Goal: Find specific page/section: Find specific page/section

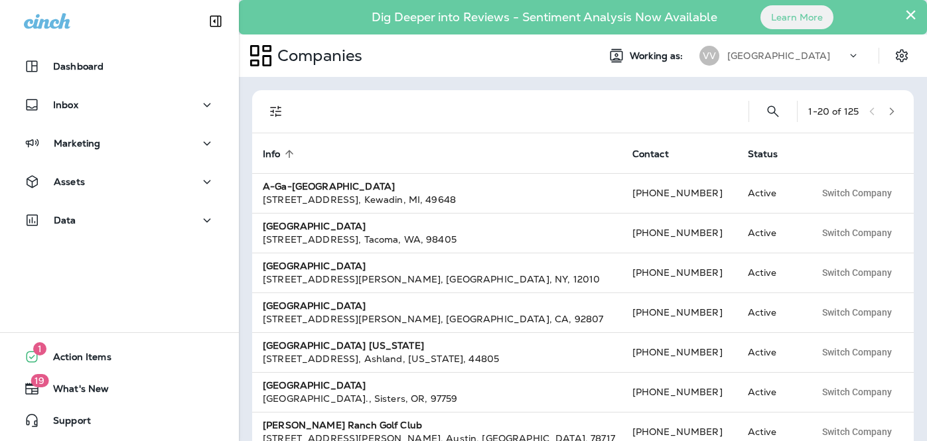
click at [741, 49] on div "[GEOGRAPHIC_DATA]" at bounding box center [786, 56] width 119 height 20
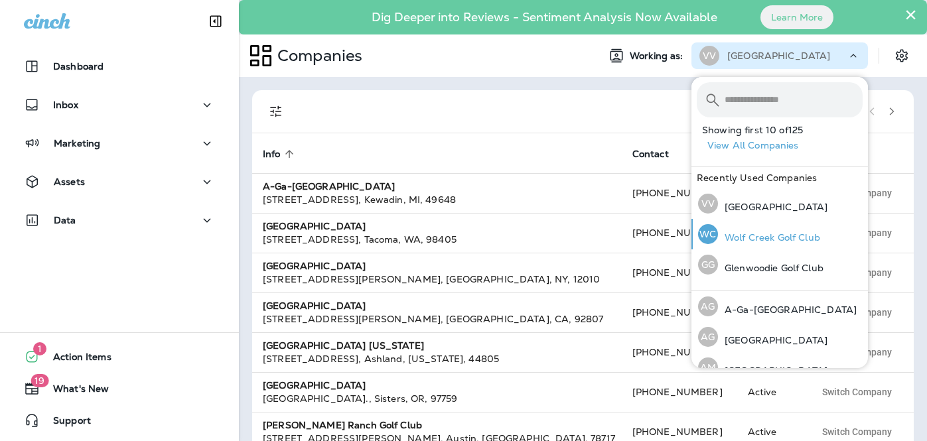
click at [743, 234] on p "Wolf Creek Golf Club" at bounding box center [769, 237] width 102 height 11
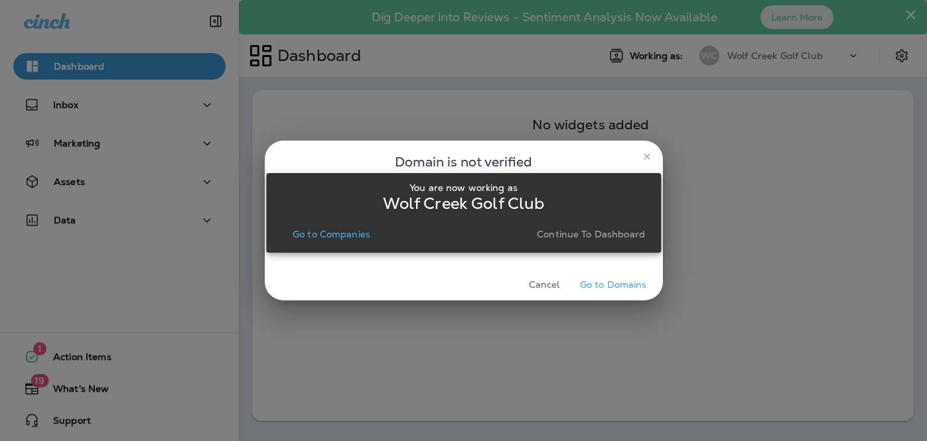
click at [573, 236] on p "Continue to Dashboard" at bounding box center [591, 234] width 108 height 11
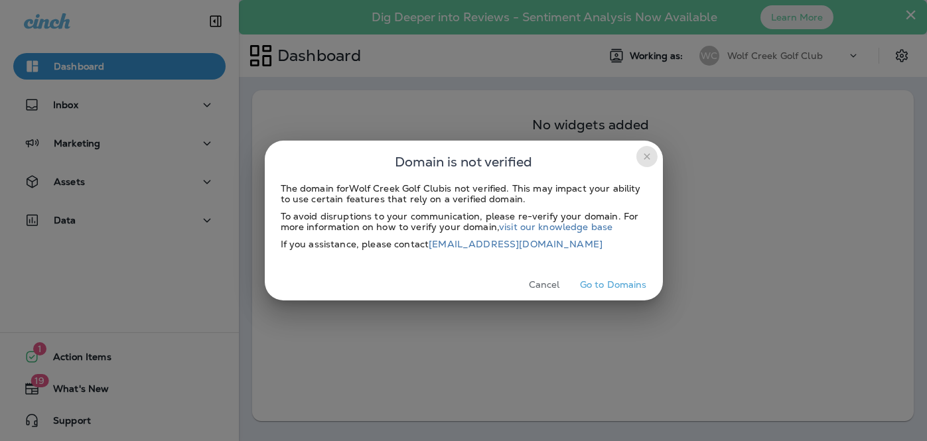
click at [647, 155] on icon "close" at bounding box center [647, 156] width 6 height 6
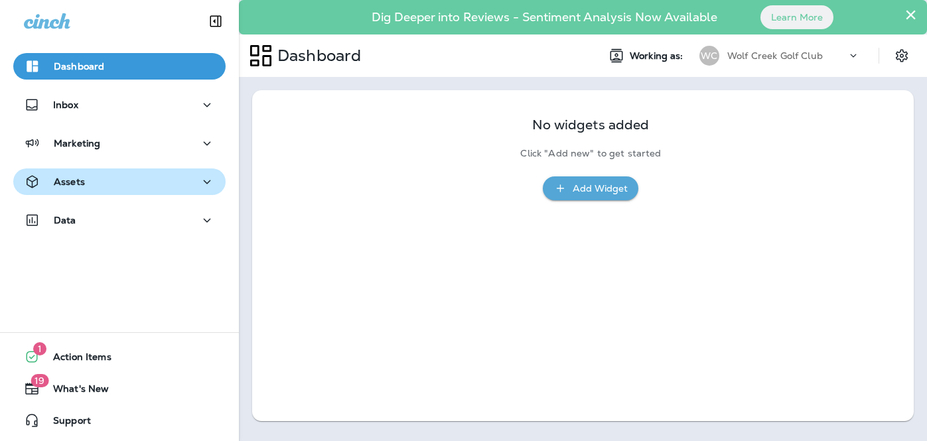
click at [197, 190] on button "Assets" at bounding box center [119, 182] width 212 height 27
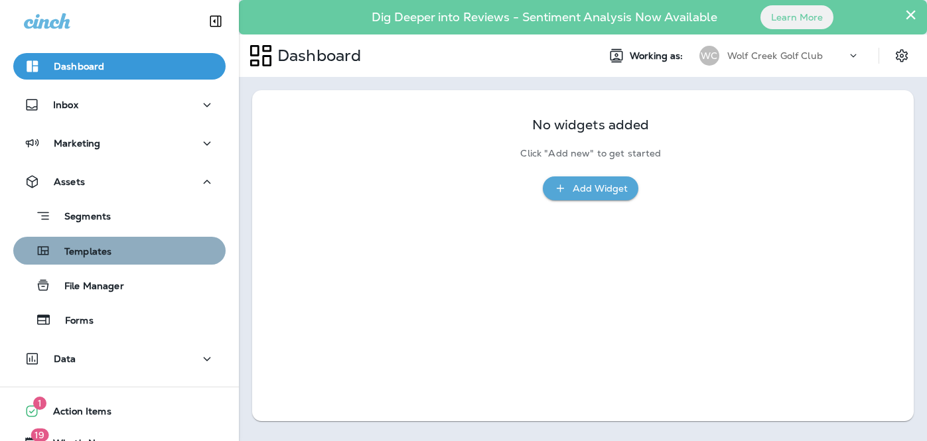
click at [152, 257] on div "Templates" at bounding box center [120, 251] width 202 height 20
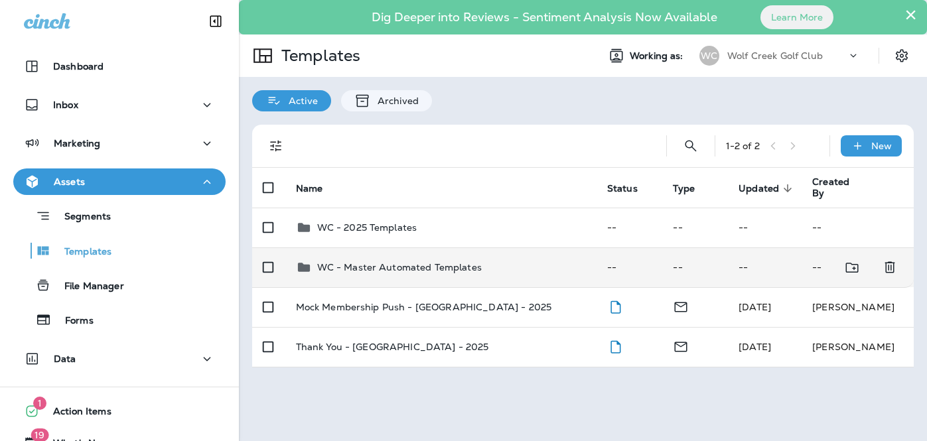
click at [492, 277] on td "WC - Master Automated Templates" at bounding box center [440, 268] width 311 height 40
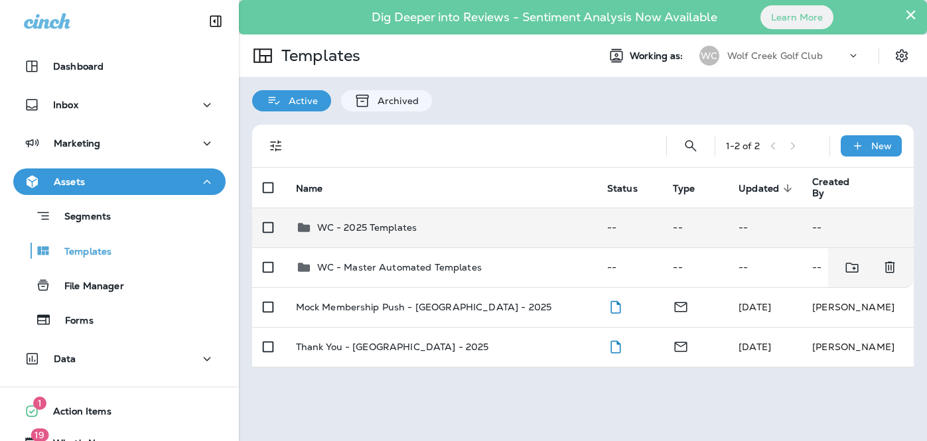
click at [448, 227] on div "WC - 2025 Templates" at bounding box center [441, 228] width 290 height 16
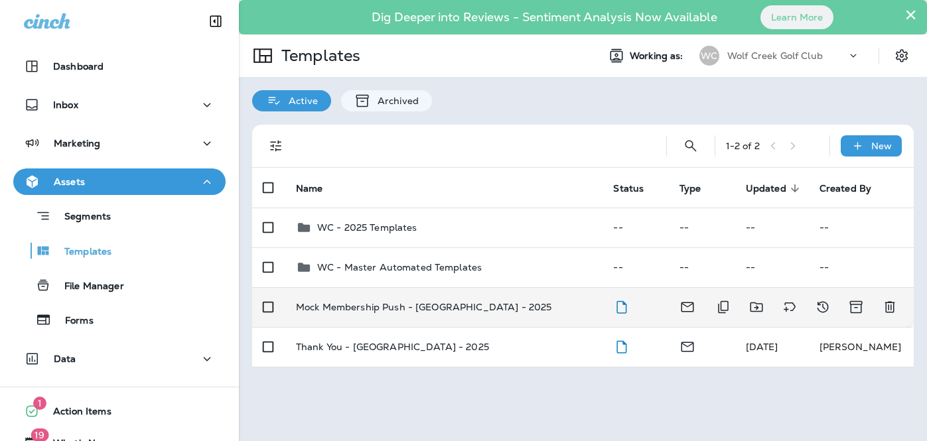
click at [488, 323] on td "Mock Membership Push - [GEOGRAPHIC_DATA] - 2025" at bounding box center [444, 307] width 318 height 40
